Goal: Transaction & Acquisition: Purchase product/service

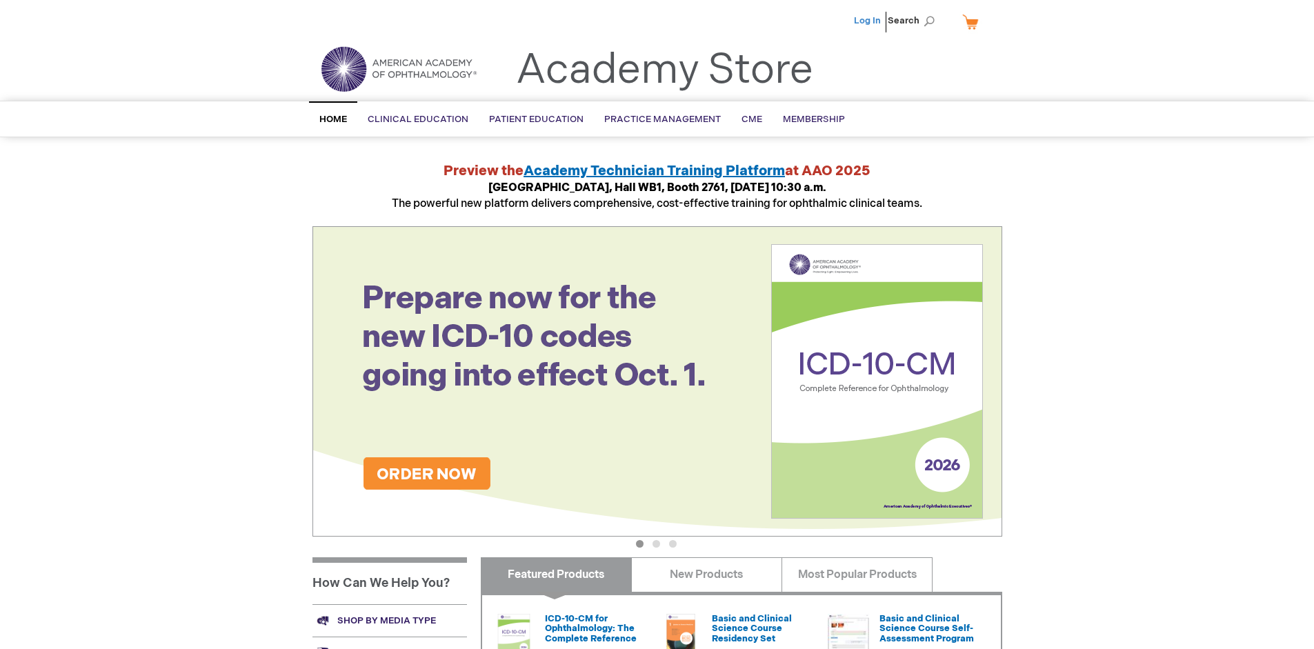
click at [868, 21] on link "Log In" at bounding box center [867, 20] width 27 height 11
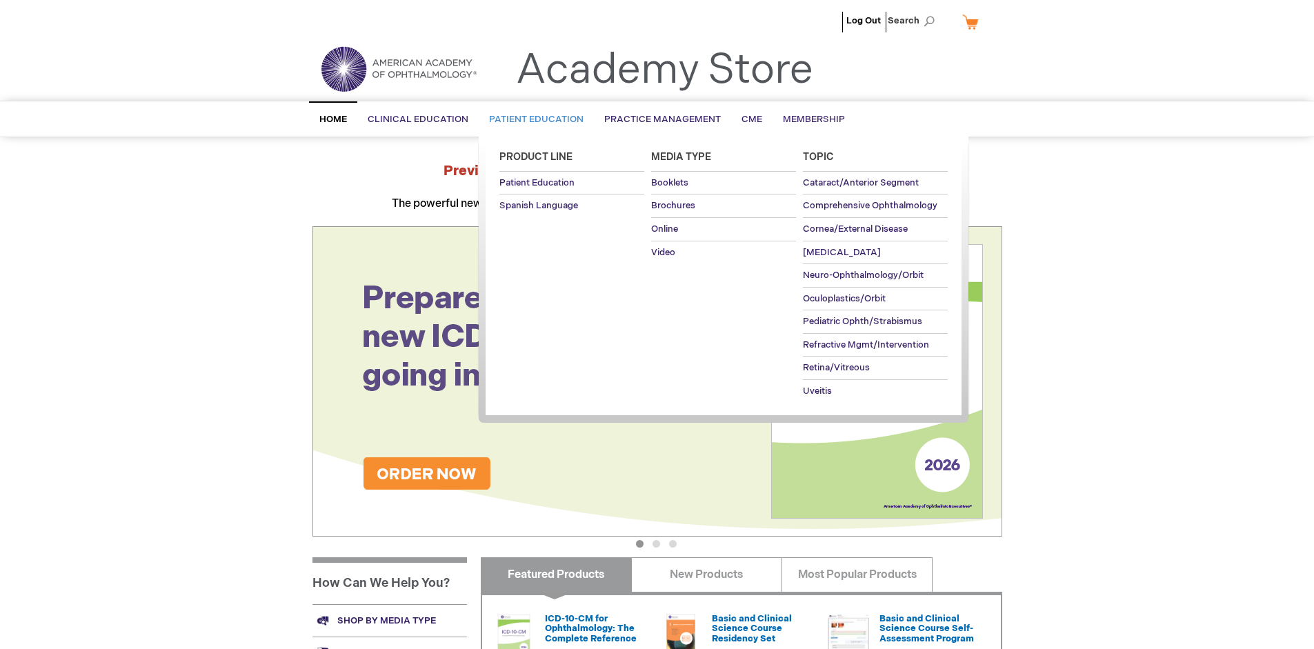
click at [532, 119] on span "Patient Education" at bounding box center [536, 119] width 94 height 11
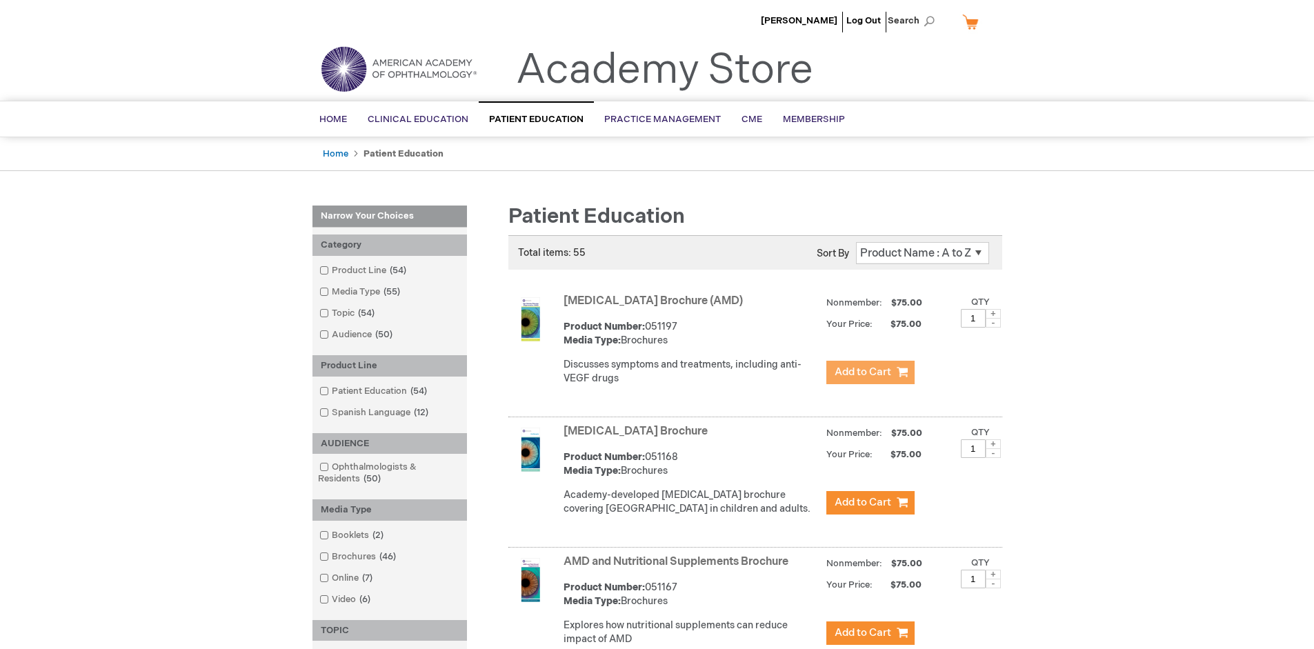
click at [870, 372] on span "Add to Cart" at bounding box center [862, 371] width 57 height 13
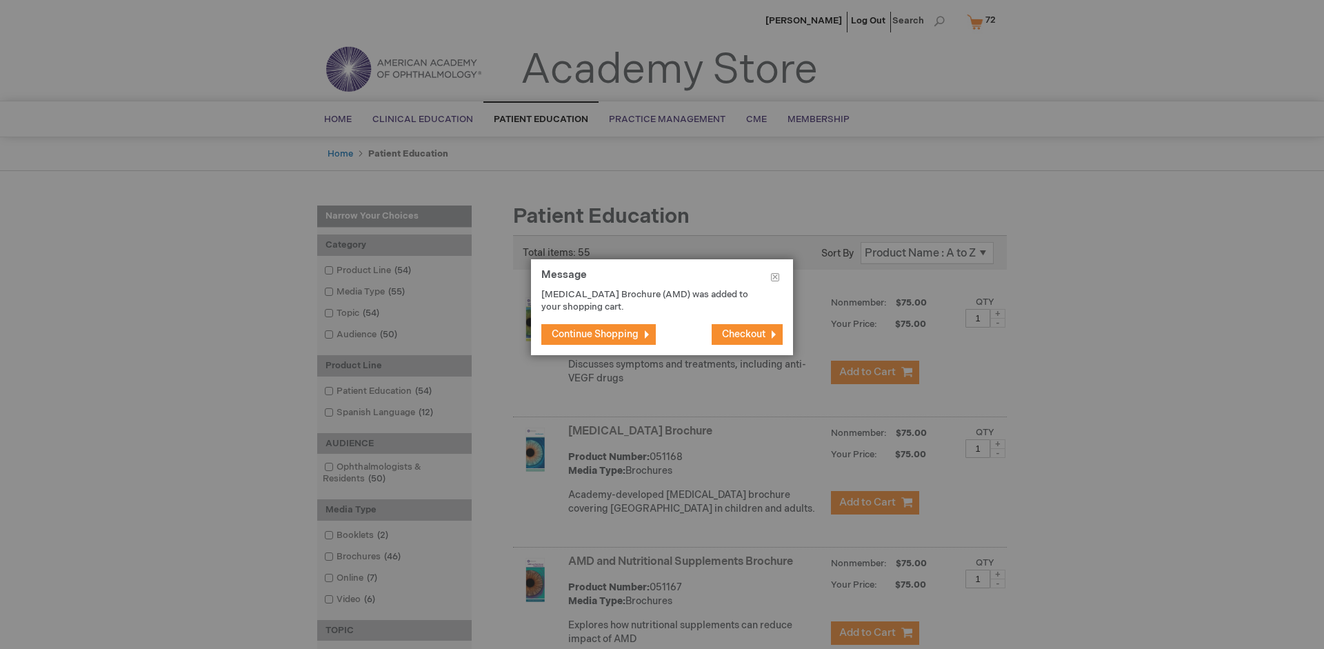
click at [595, 334] on span "Continue Shopping" at bounding box center [595, 334] width 87 height 12
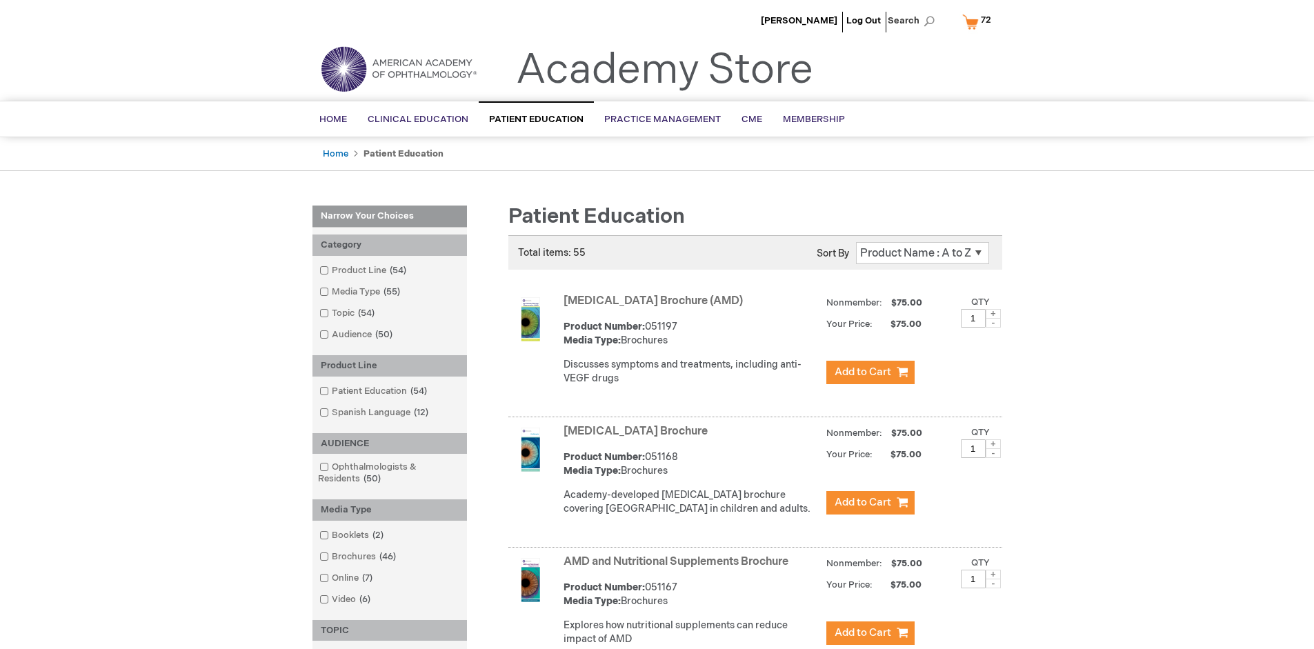
click at [679, 568] on link "AMD and Nutritional Supplements Brochure" at bounding box center [675, 561] width 225 height 13
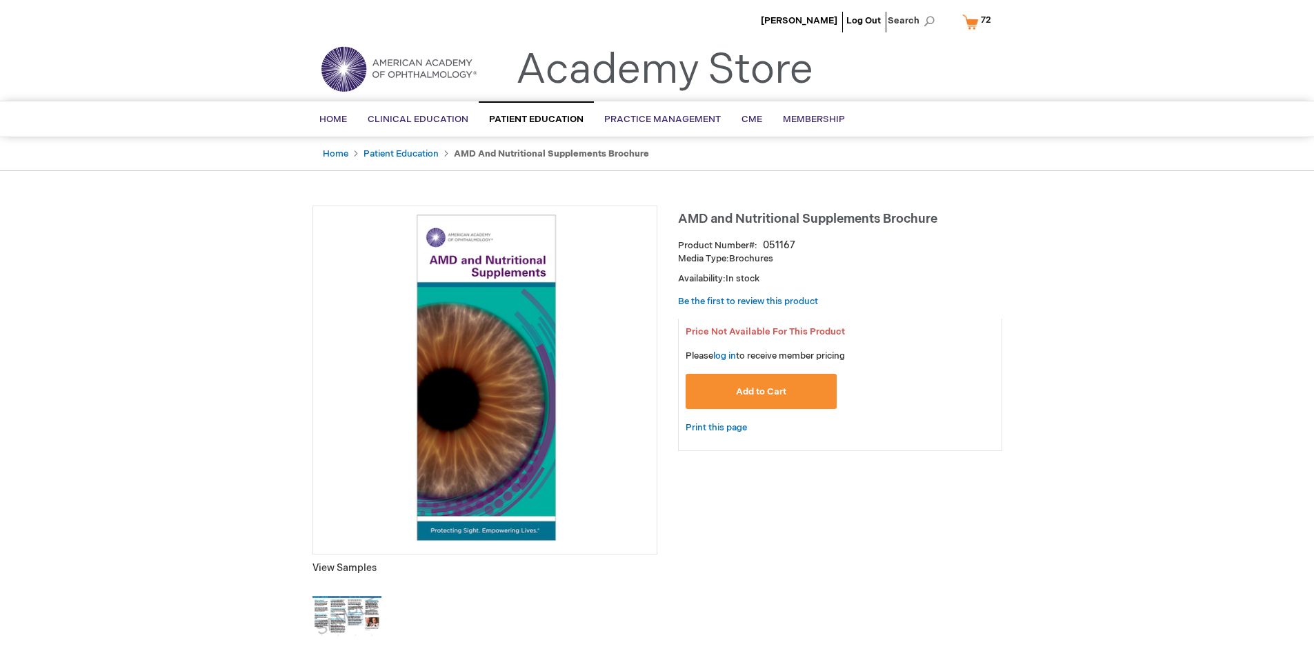
click at [761, 392] on span "Add to Cart" at bounding box center [761, 391] width 50 height 11
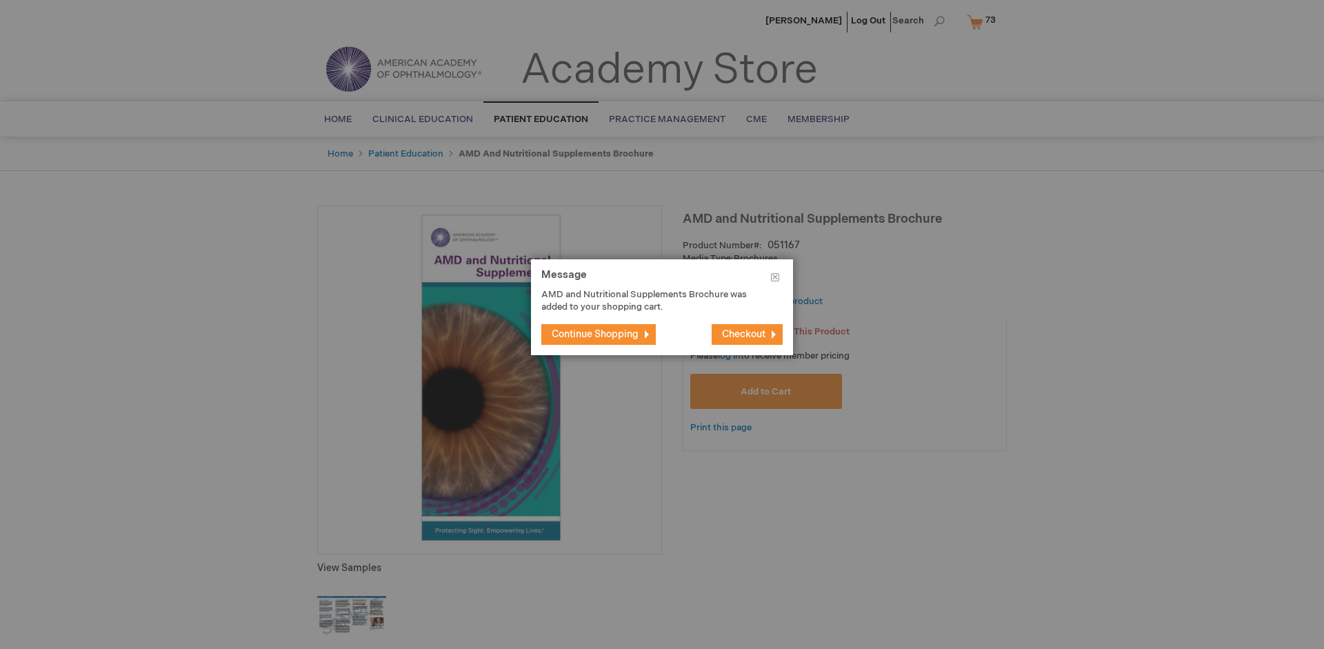
click at [595, 334] on span "Continue Shopping" at bounding box center [595, 334] width 87 height 12
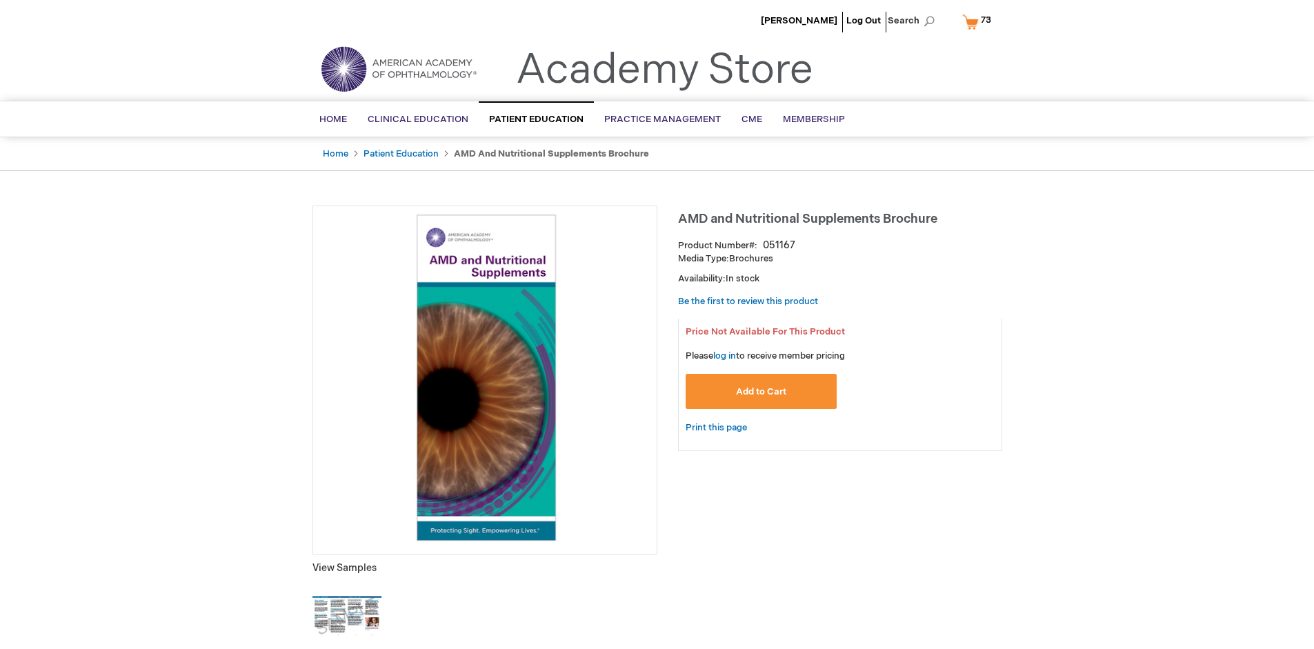
click at [979, 21] on span "73 73 items" at bounding box center [986, 20] width 14 height 17
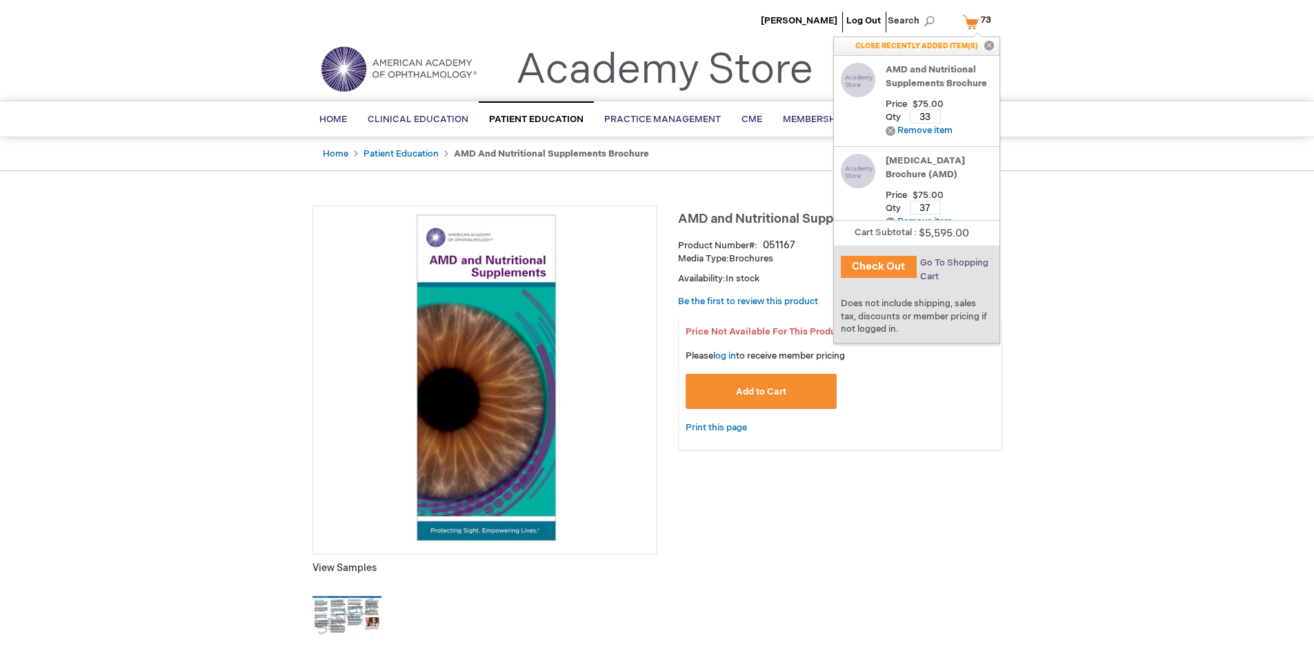
click at [953, 263] on span "Go To Shopping Cart" at bounding box center [954, 269] width 68 height 25
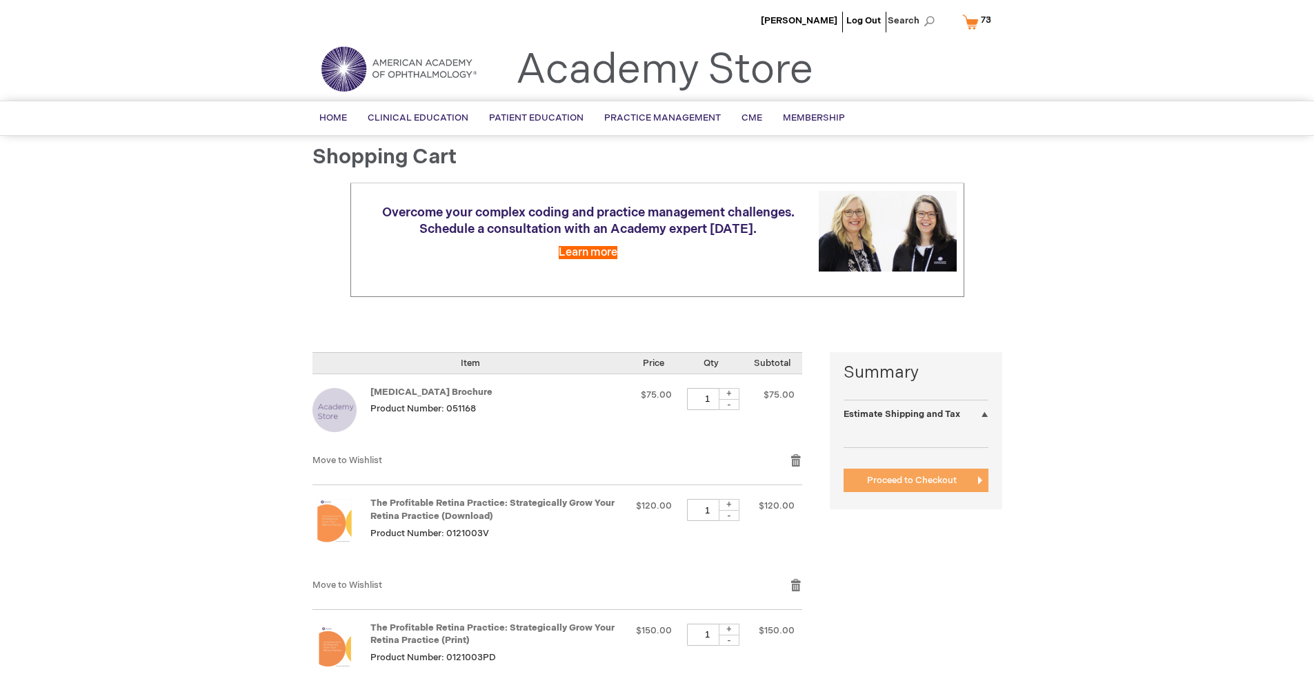
click at [911, 481] on span "Proceed to Checkout" at bounding box center [912, 480] width 90 height 11
